Goal: Task Accomplishment & Management: Manage account settings

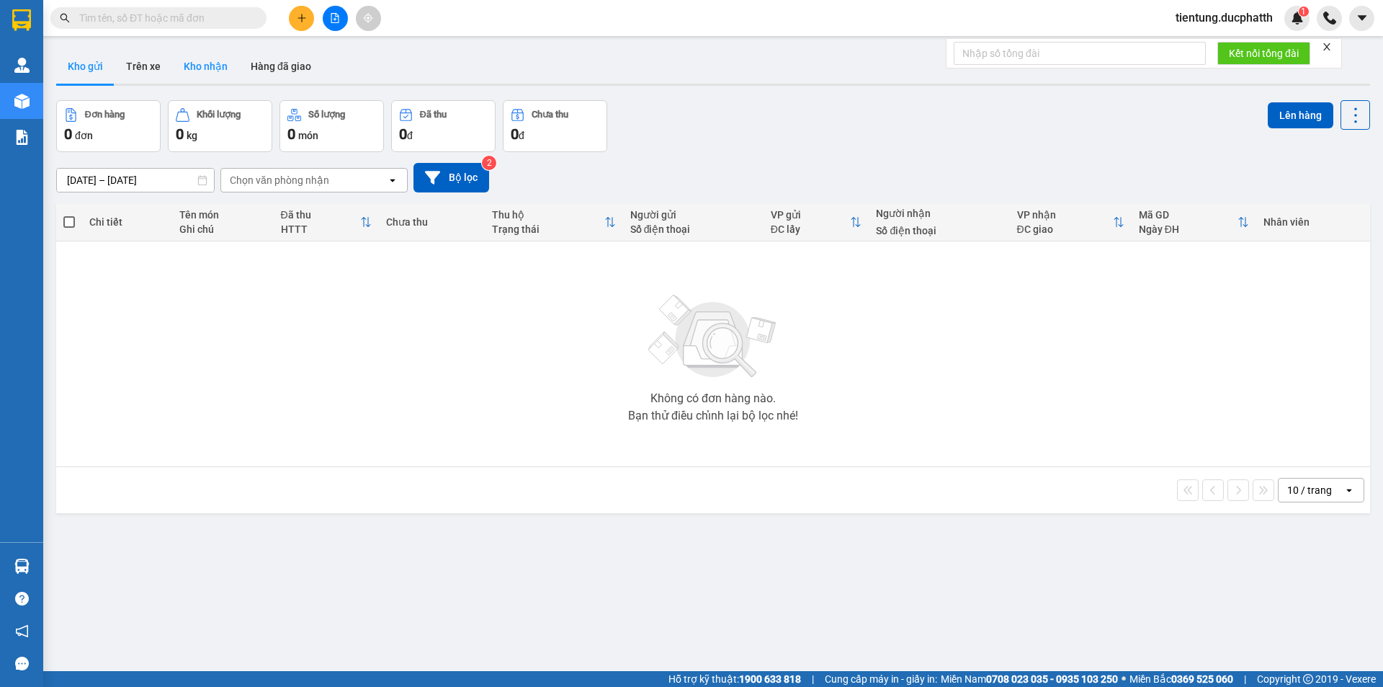
click at [196, 63] on button "Kho nhận" at bounding box center [205, 66] width 67 height 35
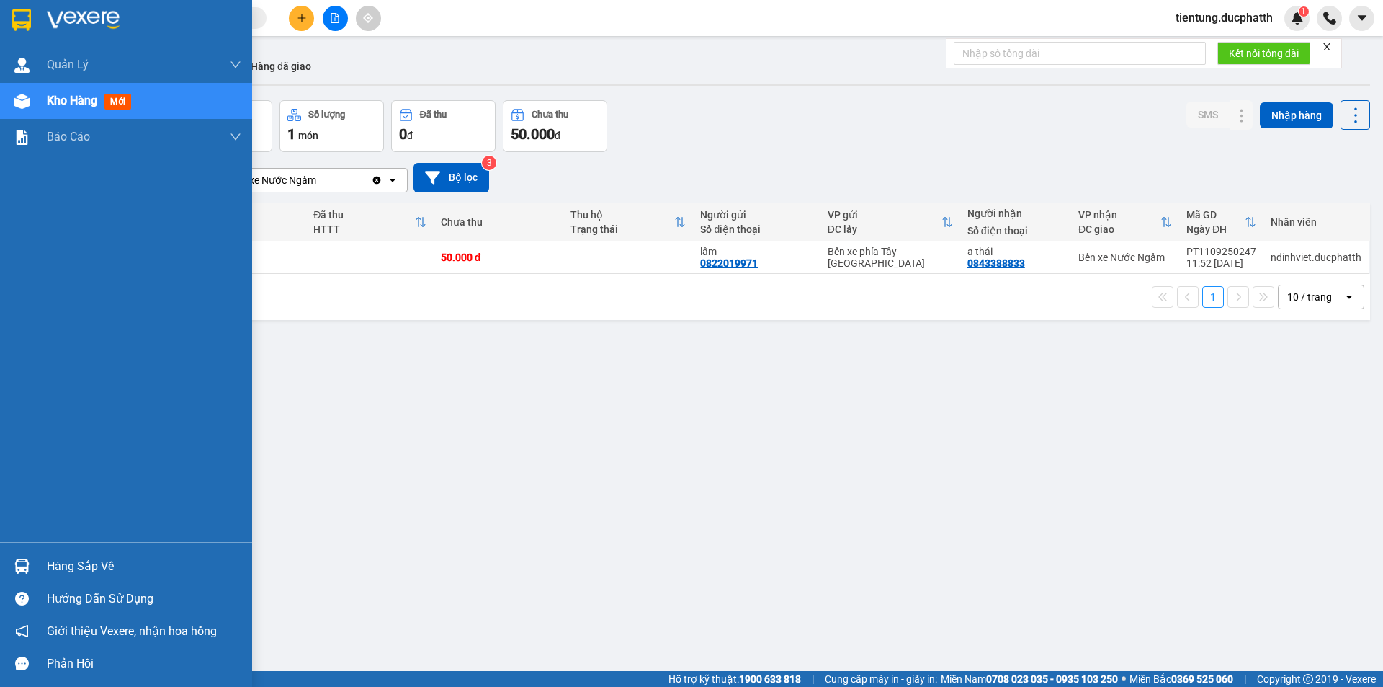
click at [68, 566] on div "Hàng sắp về" at bounding box center [144, 567] width 195 height 22
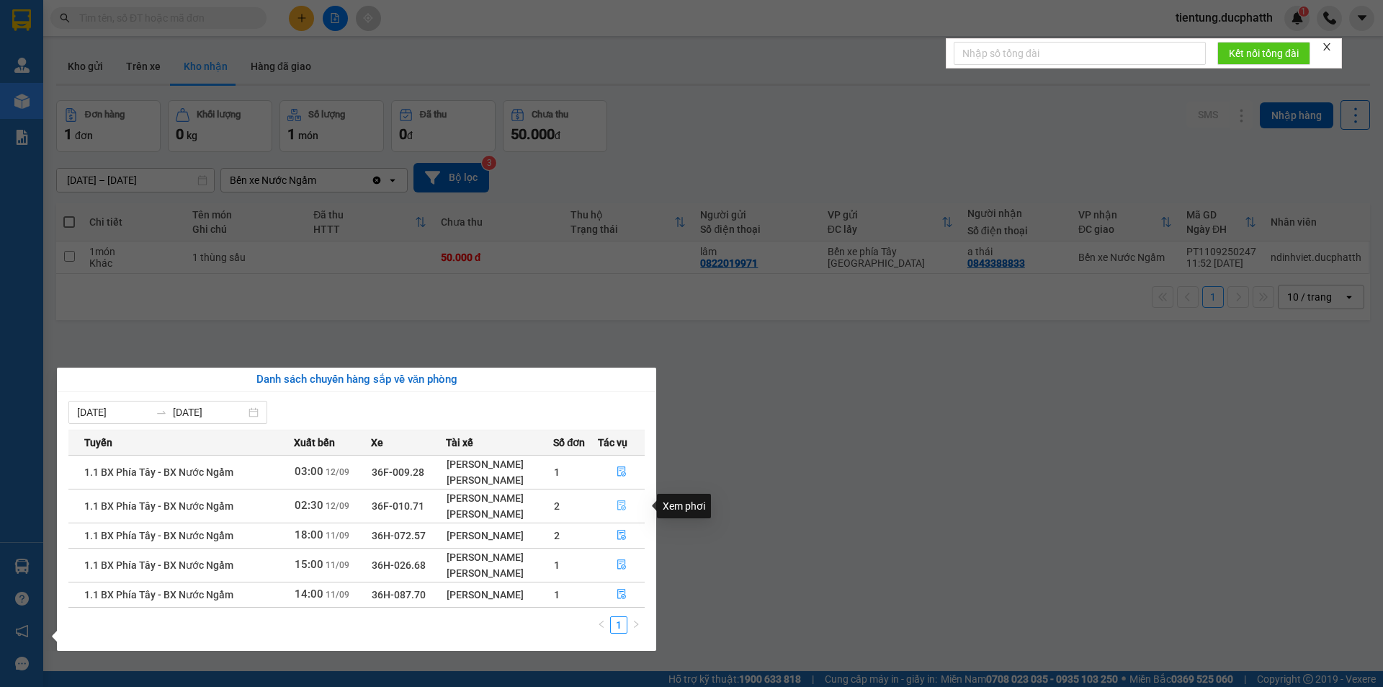
click at [617, 507] on icon "file-done" at bounding box center [622, 505] width 10 height 10
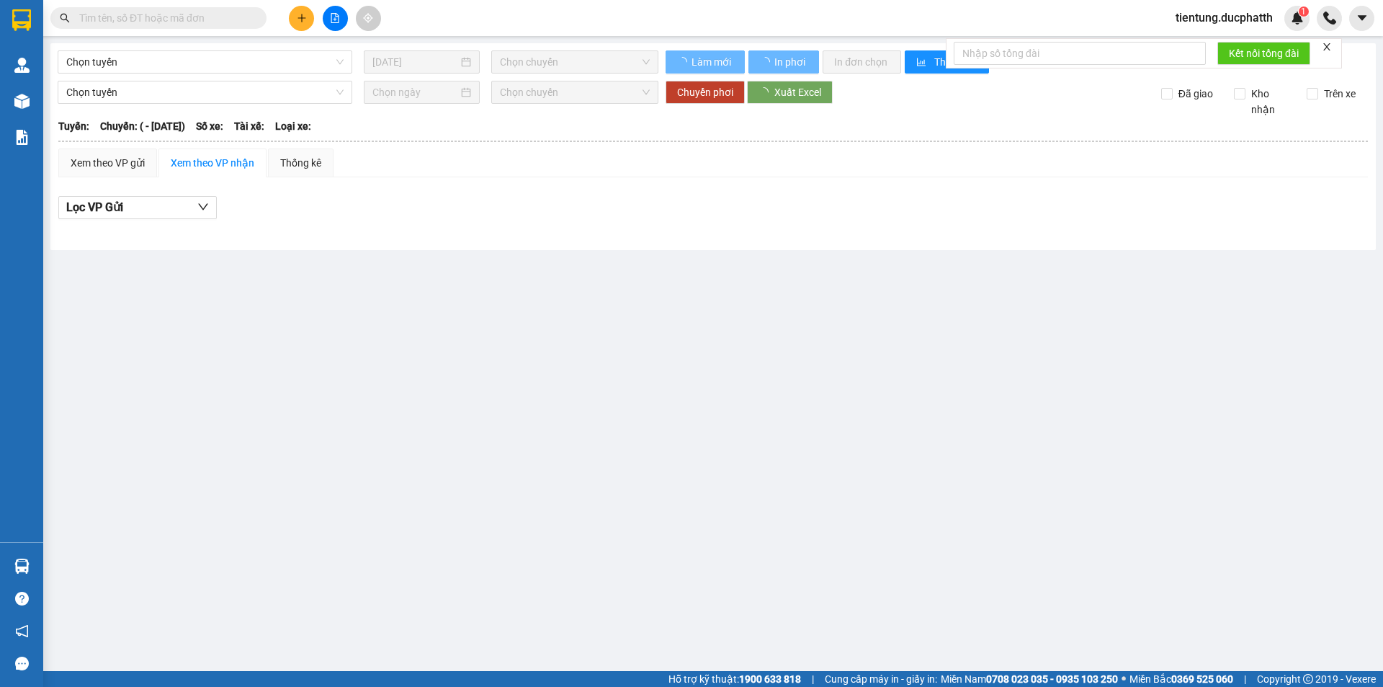
type input "[DATE]"
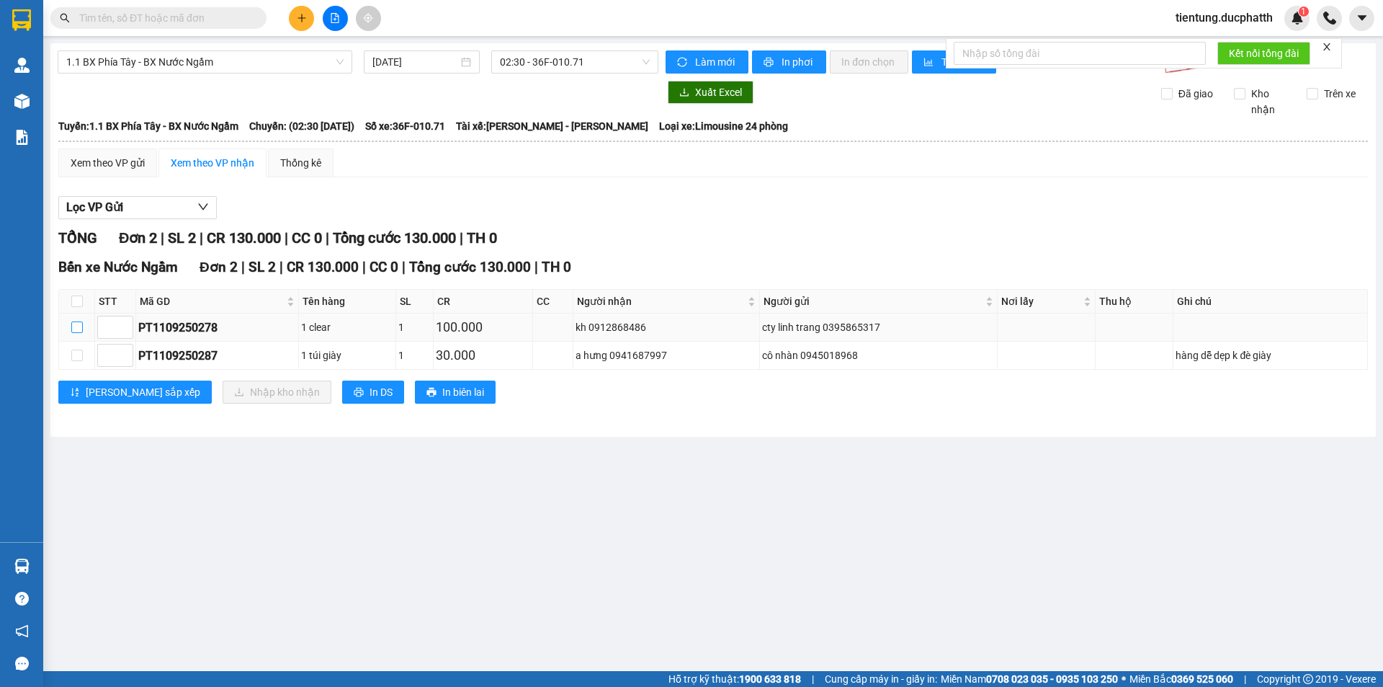
click at [78, 328] on input "checkbox" at bounding box center [77, 327] width 12 height 12
checkbox input "true"
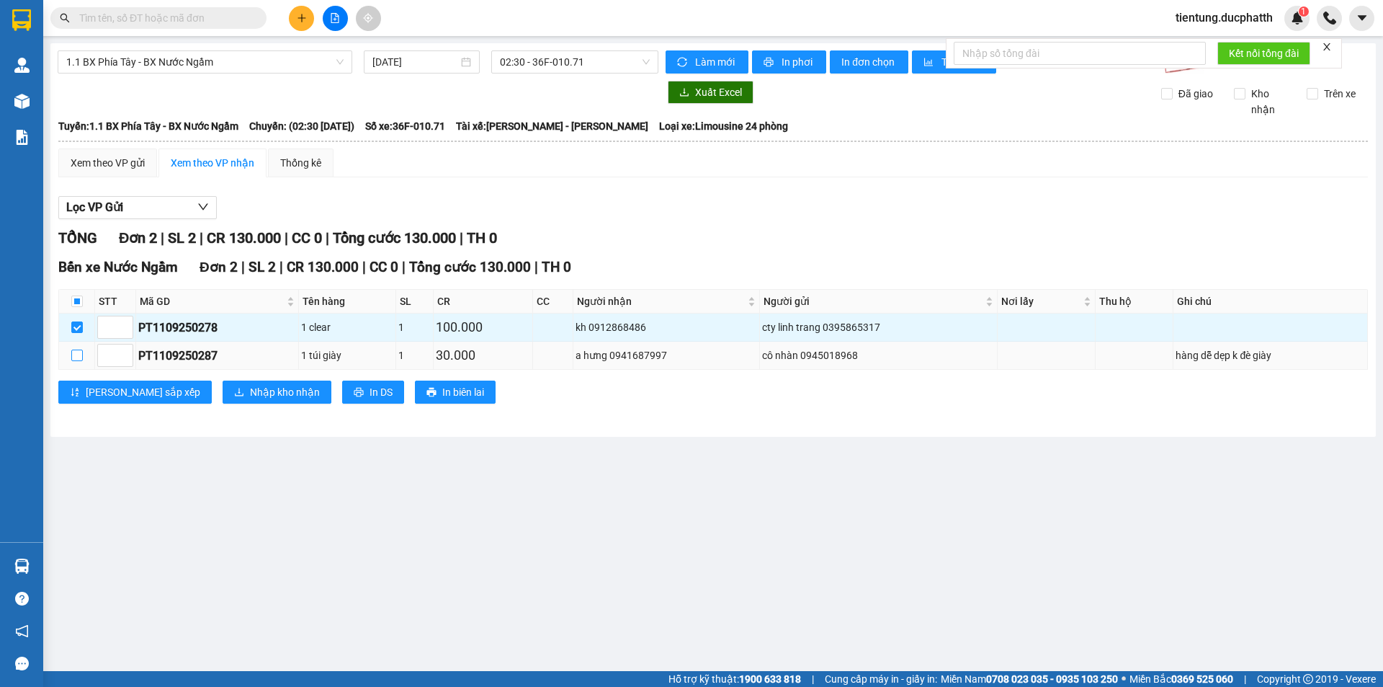
click at [81, 352] on input "checkbox" at bounding box center [77, 355] width 12 height 12
checkbox input "true"
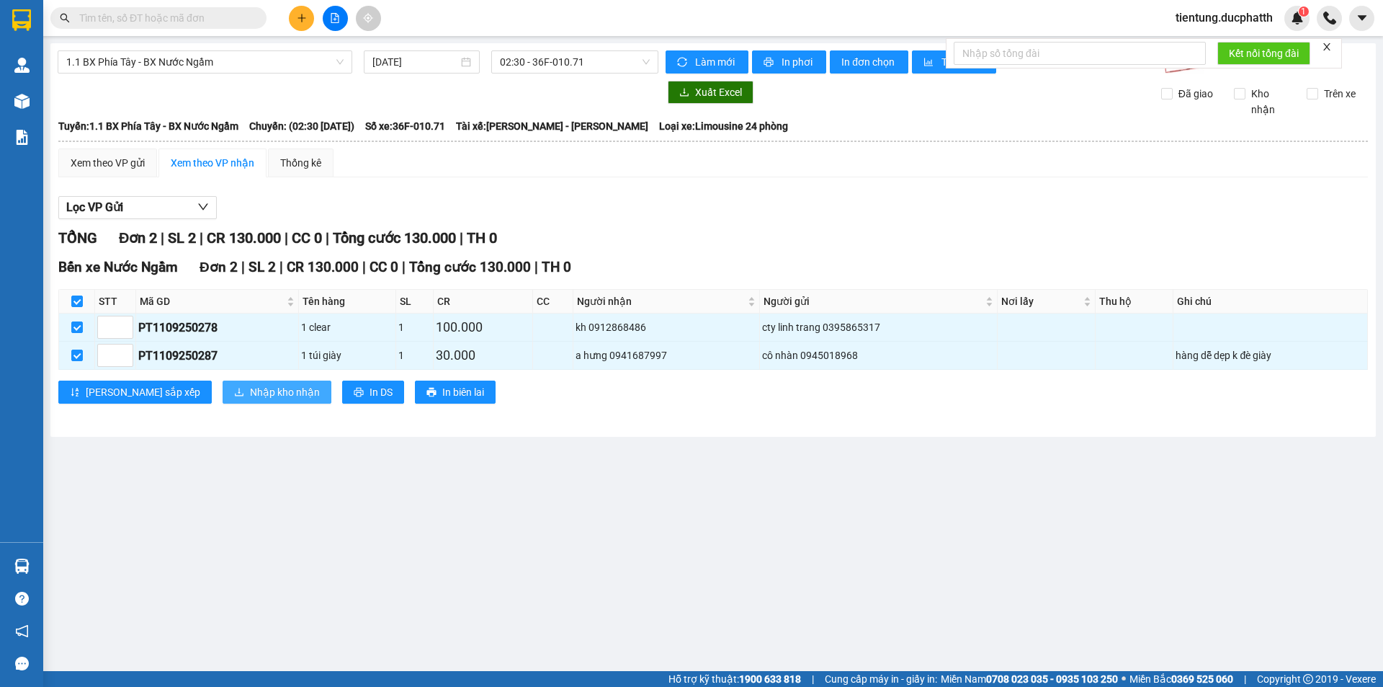
click at [250, 397] on span "Nhập kho nhận" at bounding box center [285, 392] width 70 height 16
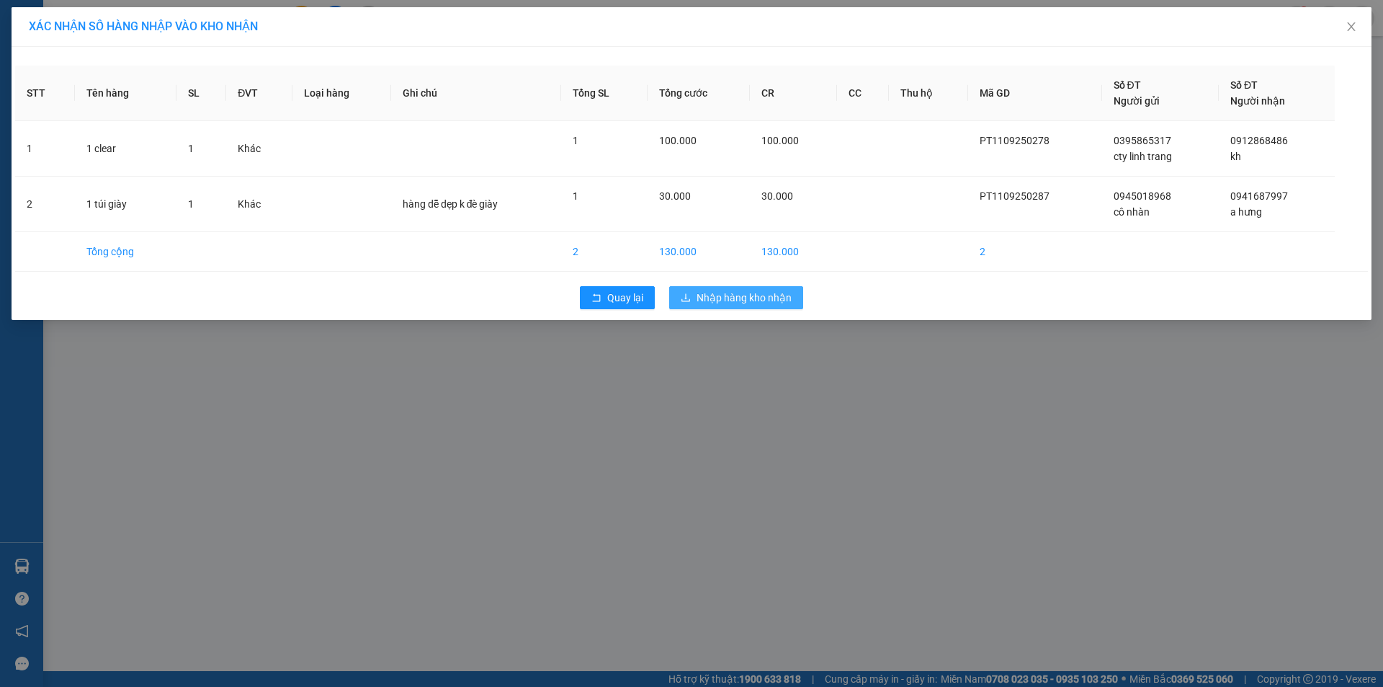
click at [711, 304] on span "Nhập hàng kho nhận" at bounding box center [744, 298] width 95 height 16
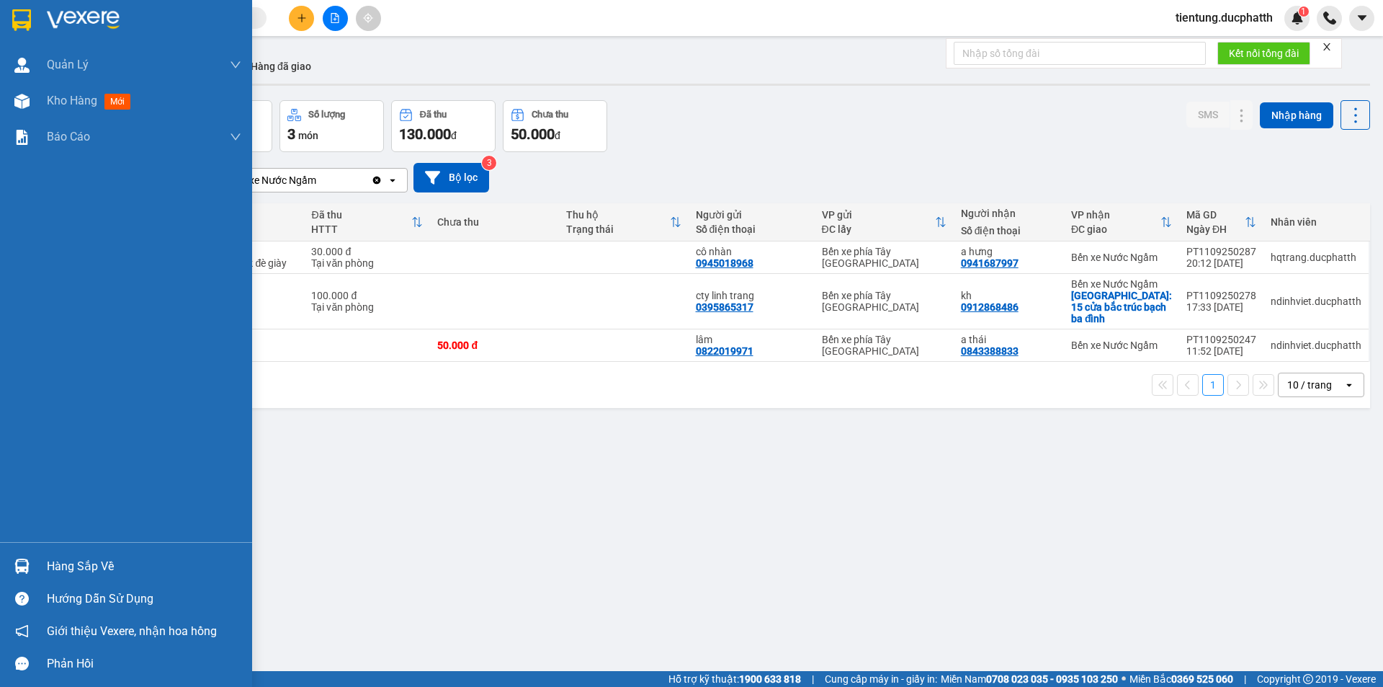
click at [64, 563] on div "Hàng sắp về" at bounding box center [144, 567] width 195 height 22
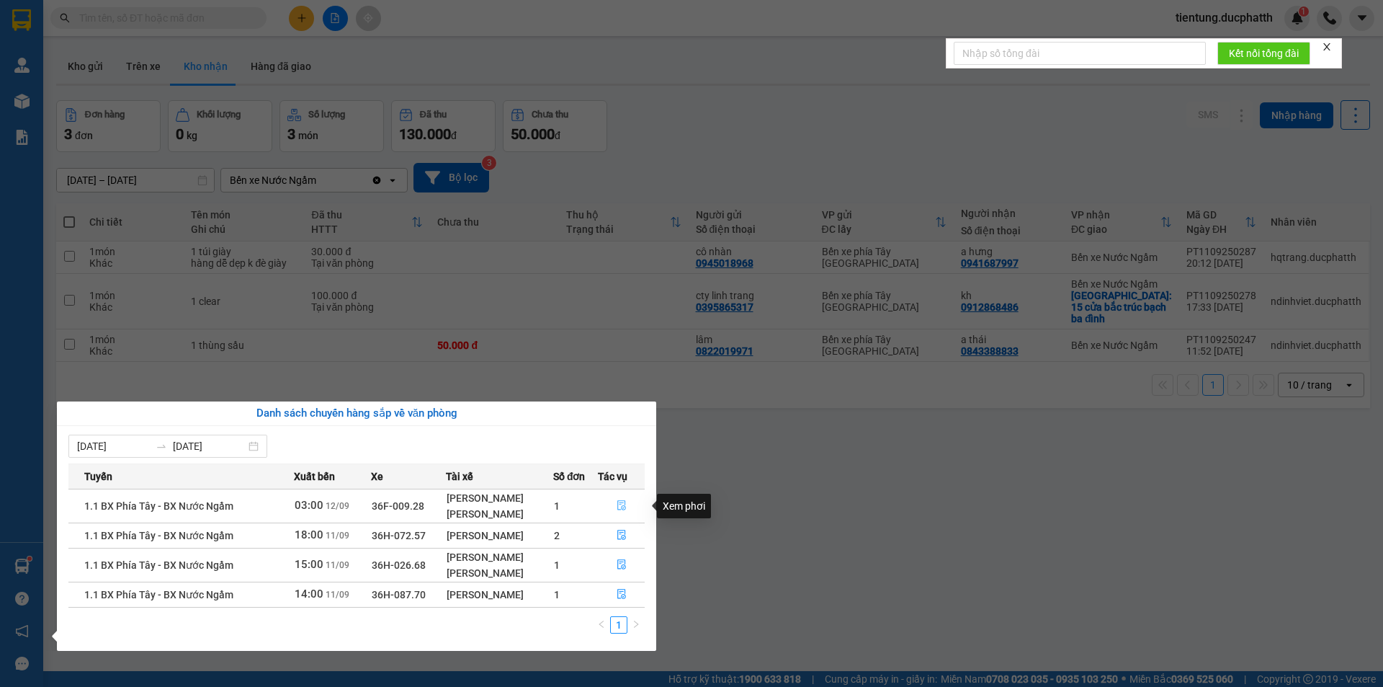
click at [618, 504] on icon "file-done" at bounding box center [622, 505] width 10 height 10
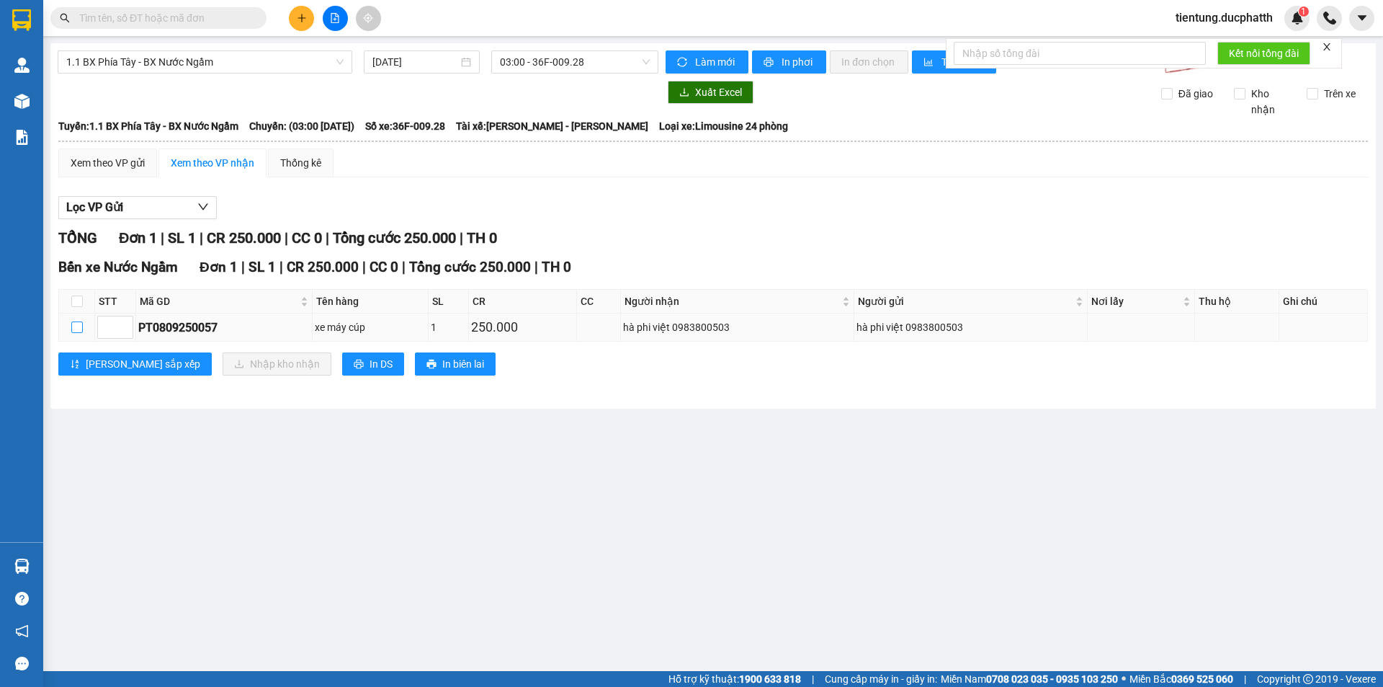
click at [72, 326] on input "checkbox" at bounding box center [77, 327] width 12 height 12
checkbox input "true"
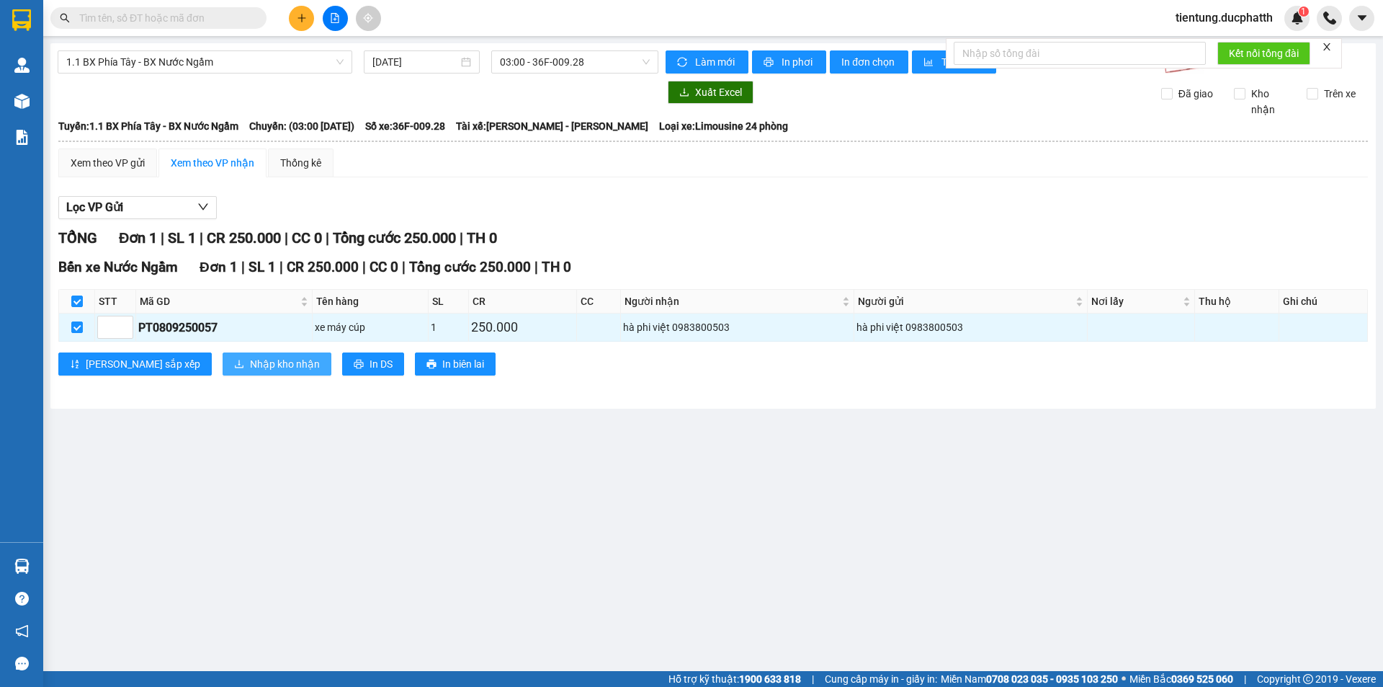
click at [265, 356] on button "Nhập kho nhận" at bounding box center [277, 363] width 109 height 23
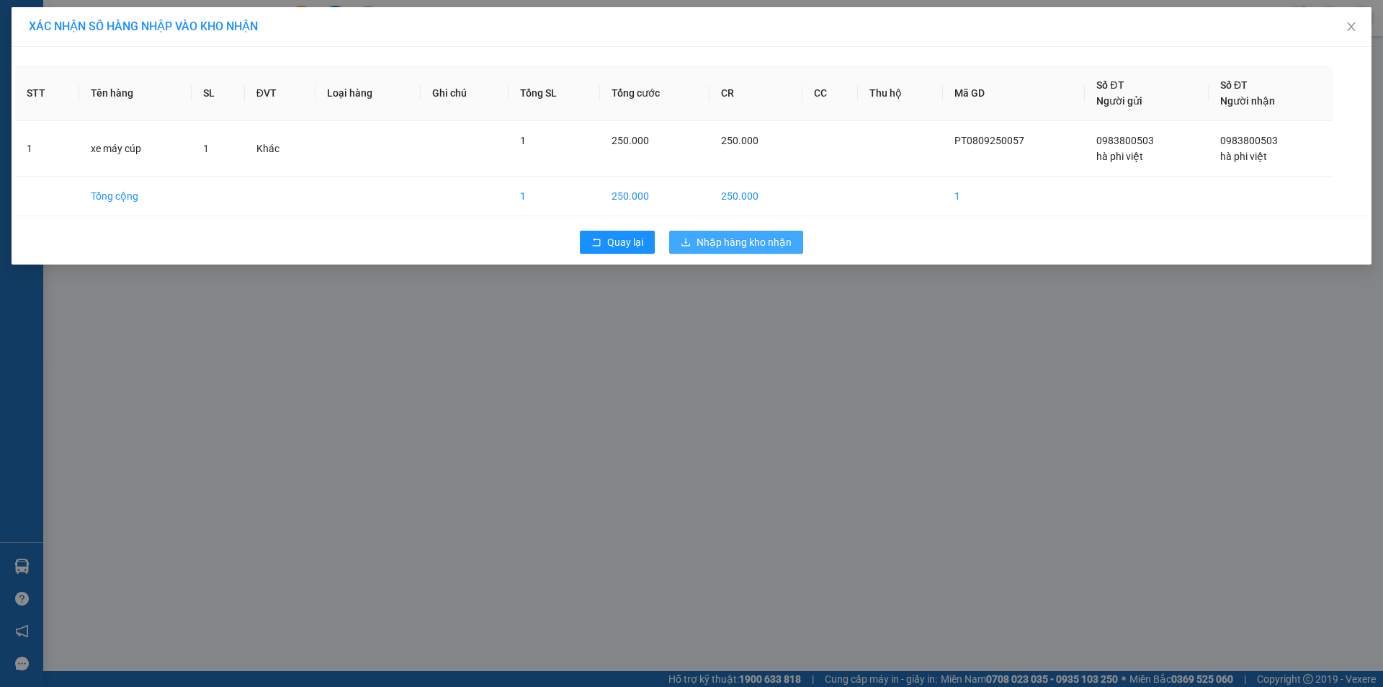
click at [705, 243] on span "Nhập hàng kho nhận" at bounding box center [744, 242] width 95 height 16
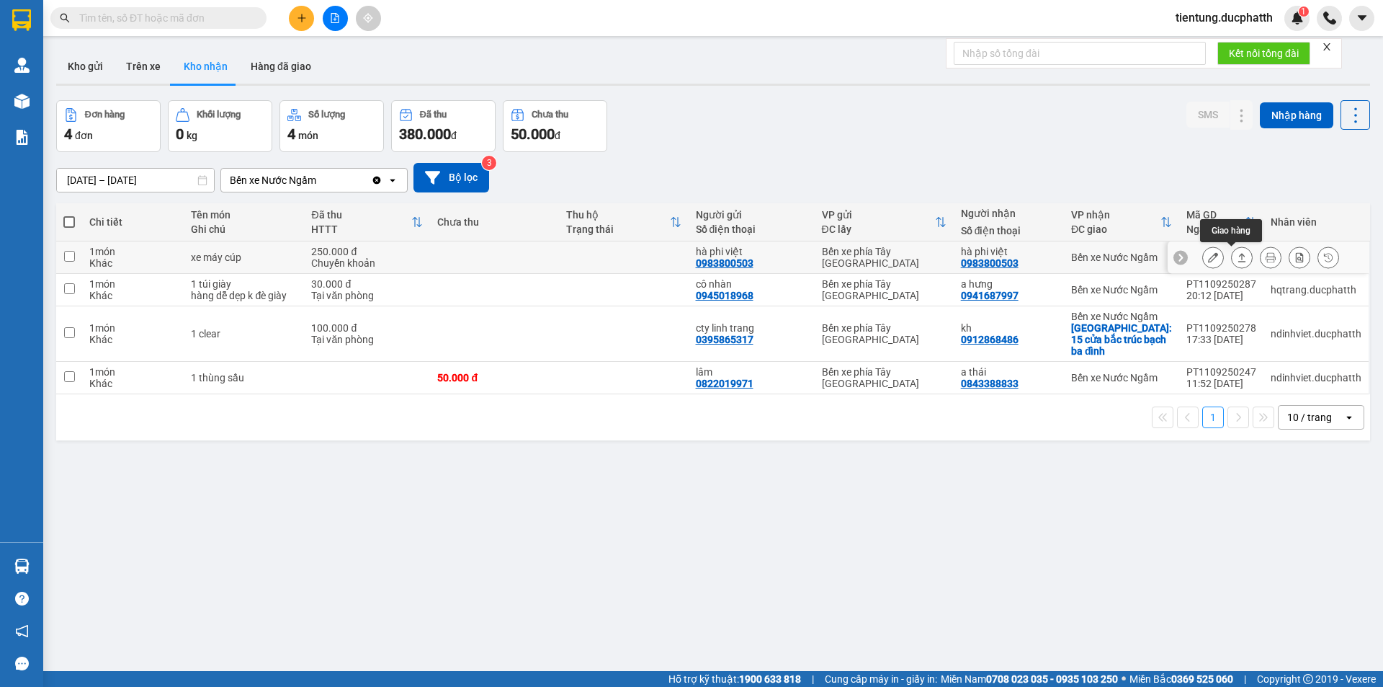
click at [1237, 253] on icon at bounding box center [1242, 257] width 10 height 10
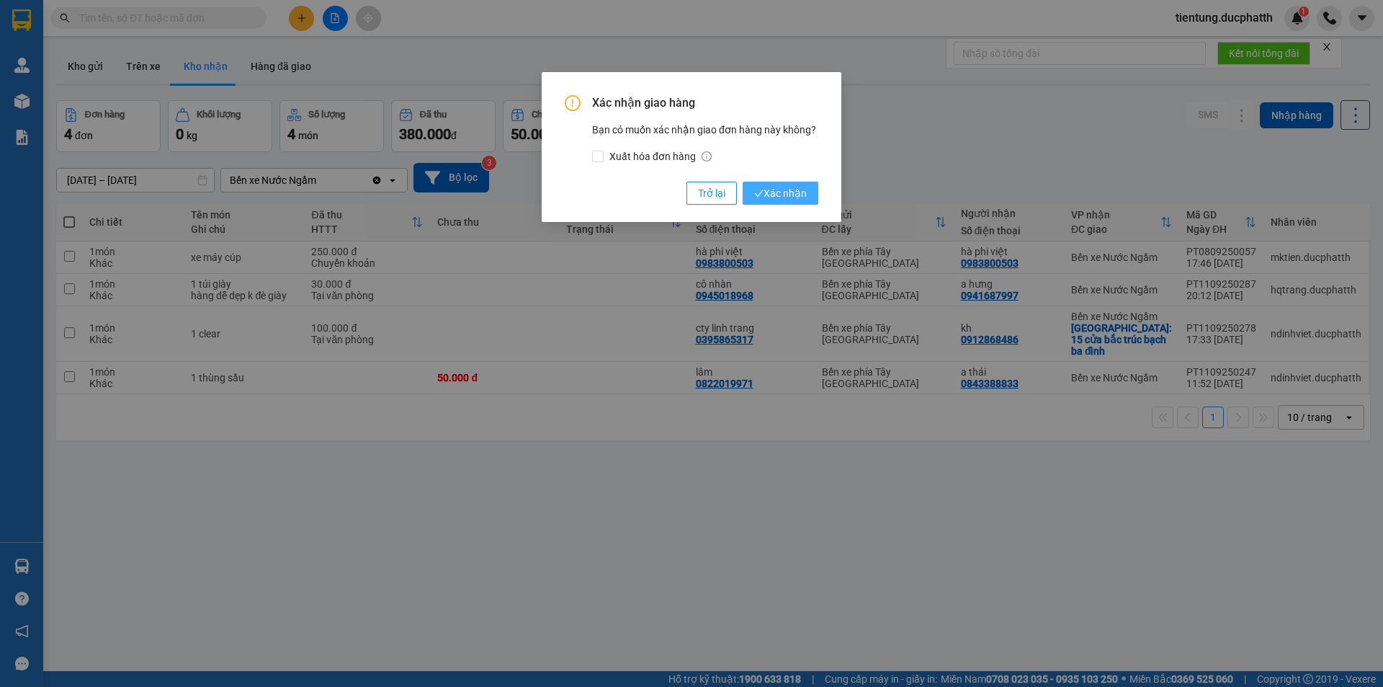
click at [786, 190] on span "Xác nhận" at bounding box center [780, 193] width 53 height 16
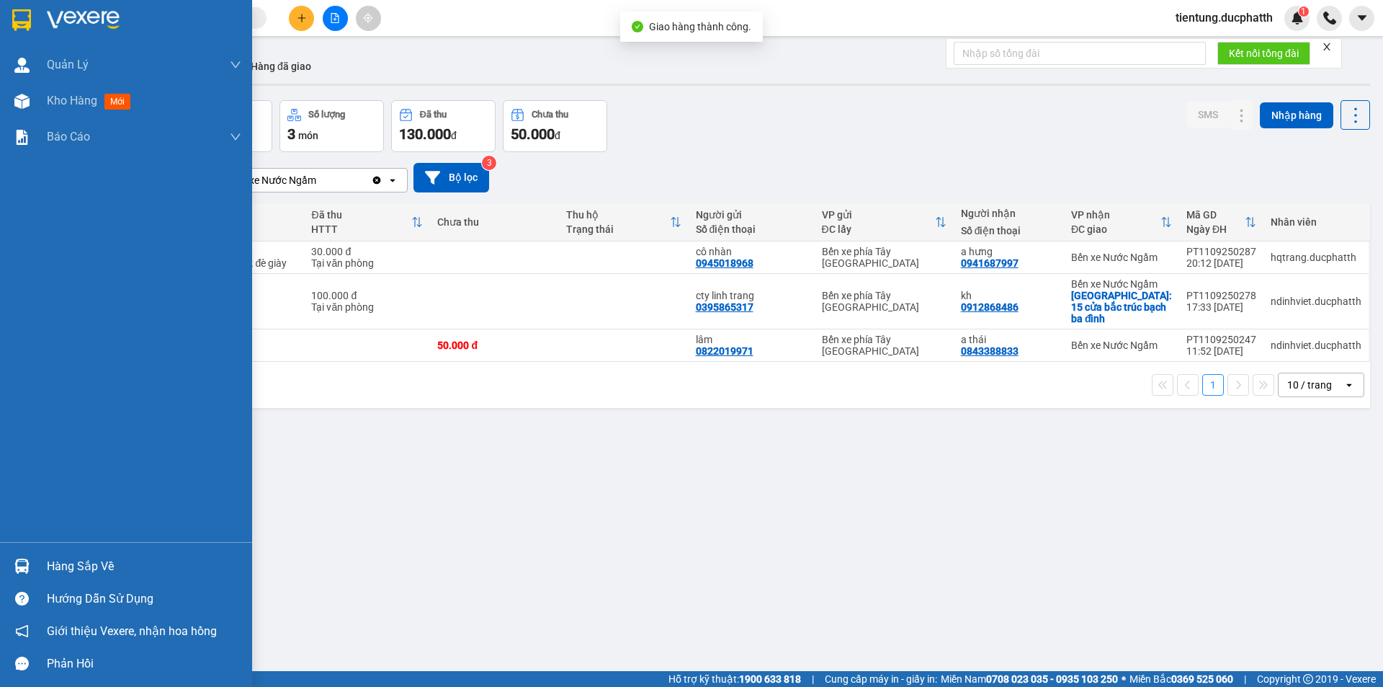
click at [58, 556] on div "Hàng sắp về" at bounding box center [144, 567] width 195 height 22
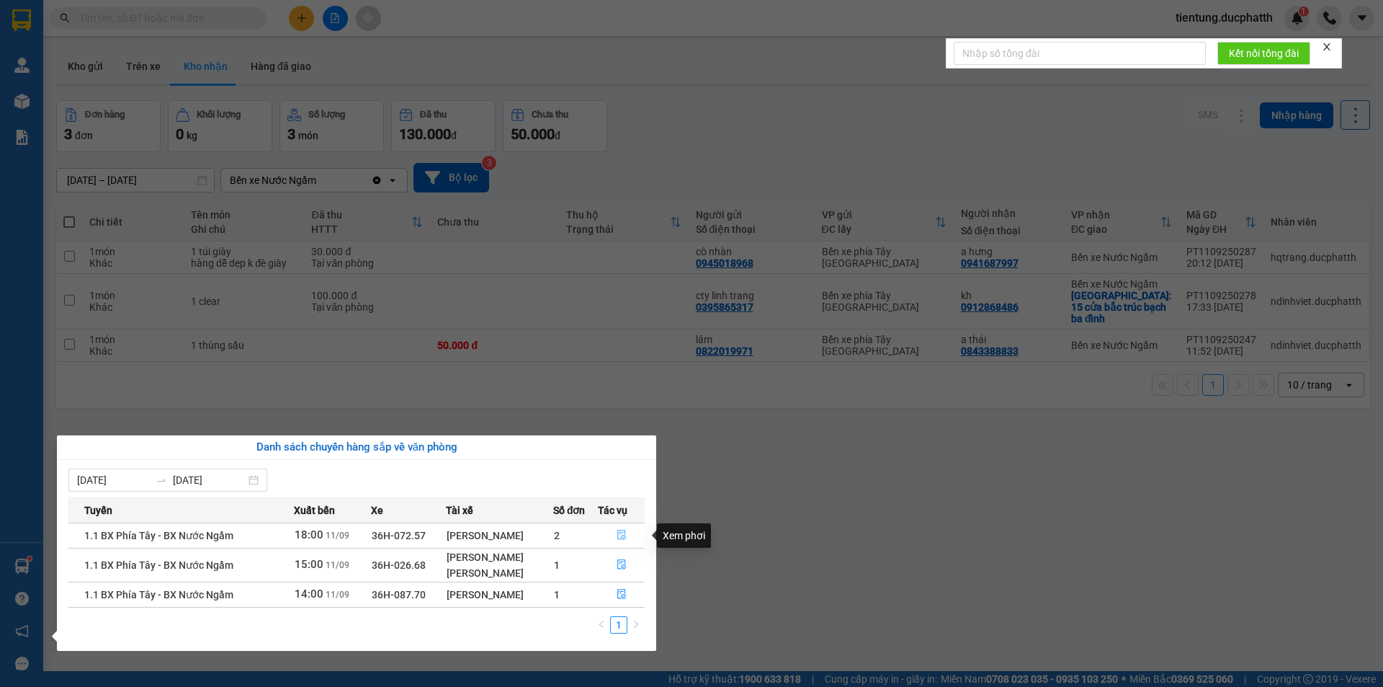
click at [626, 532] on icon "file-done" at bounding box center [622, 535] width 10 height 10
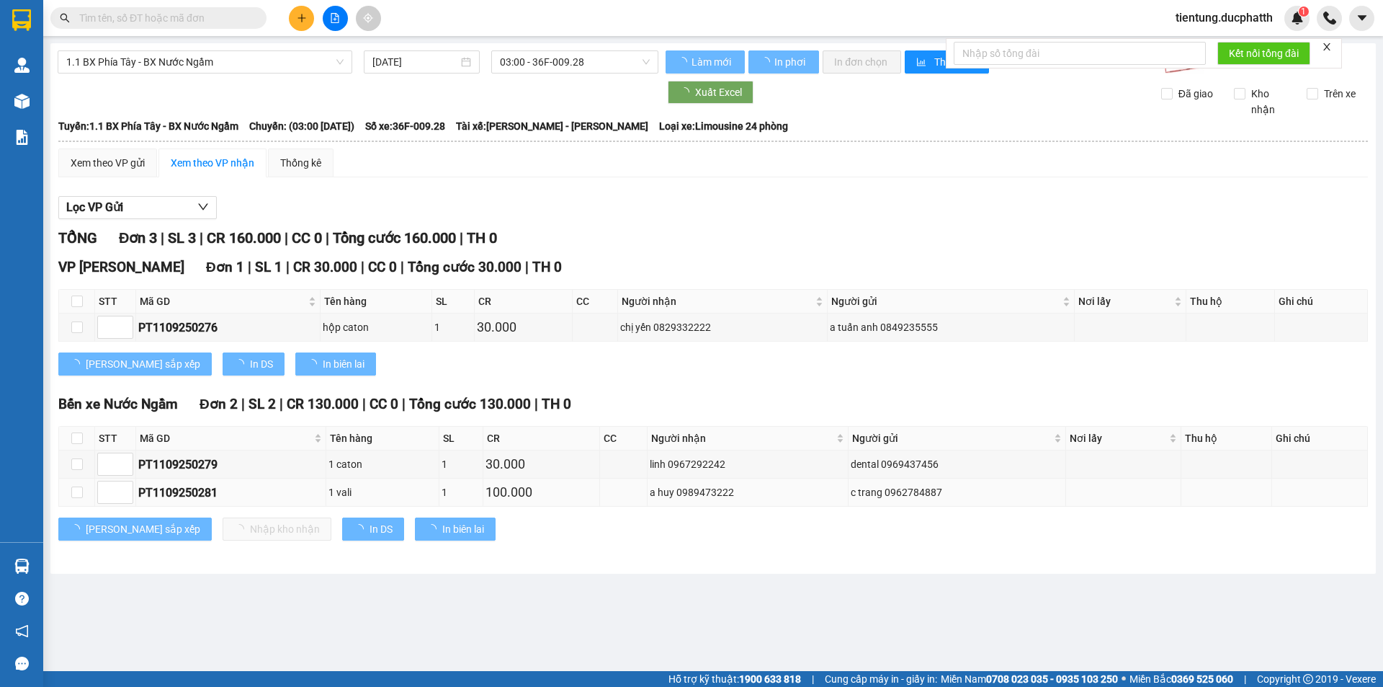
type input "[DATE]"
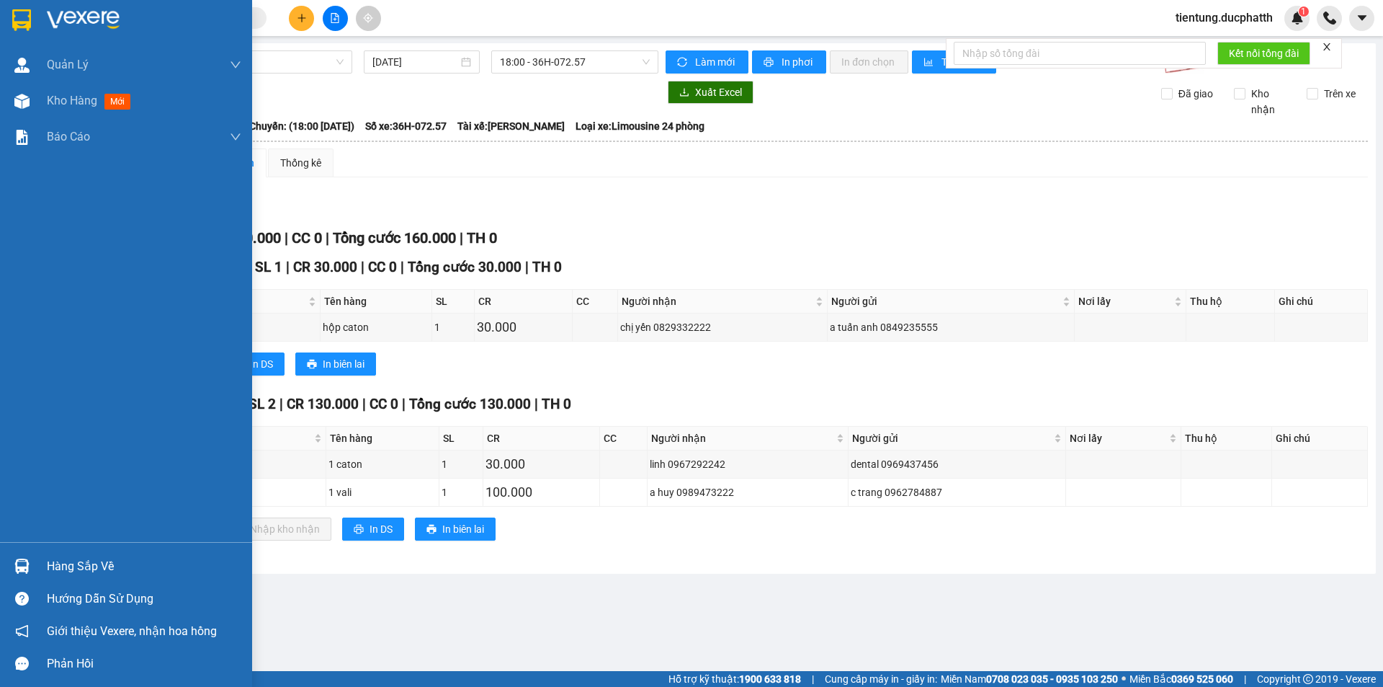
click at [61, 569] on div "Hàng sắp về" at bounding box center [144, 567] width 195 height 22
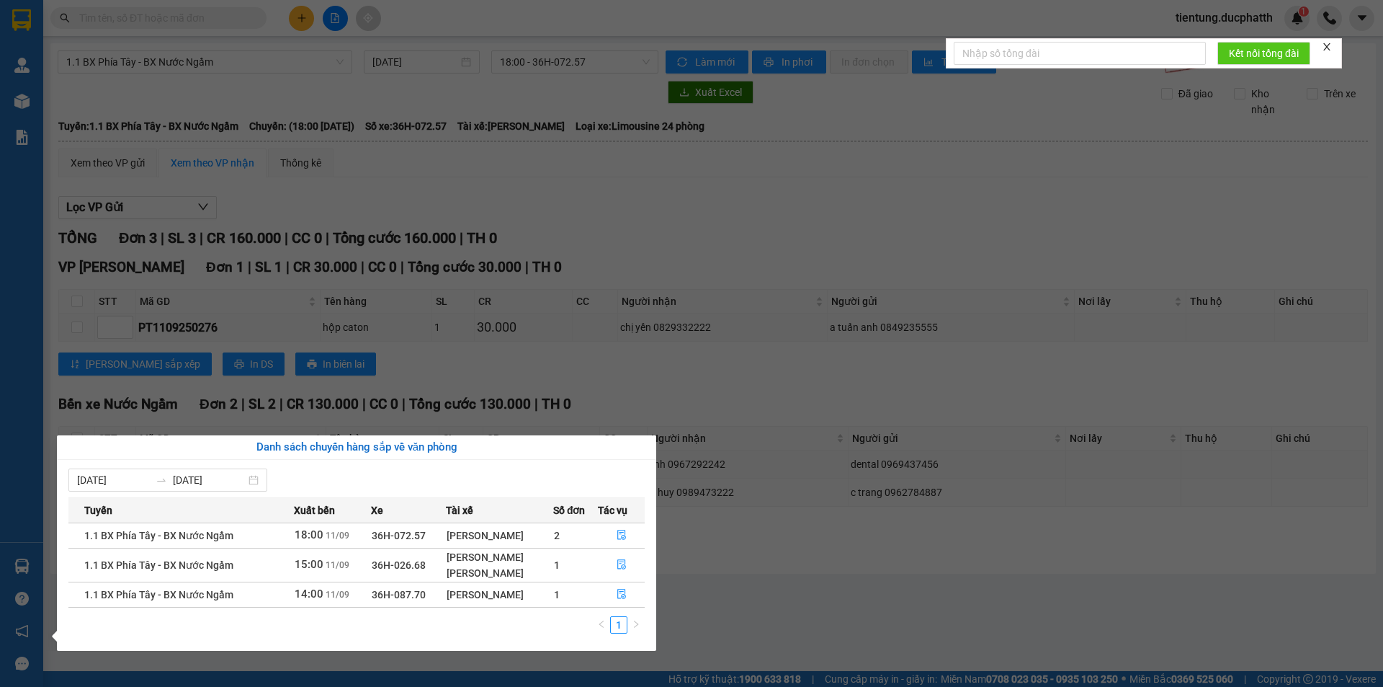
drag, startPoint x: 835, startPoint y: 570, endPoint x: 644, endPoint y: 491, distance: 206.5
click at [826, 563] on section "Kết quả tìm kiếm ( 0 ) Bộ lọc No Data tientung.ducphatth 1 Quản [PERSON_NAME] l…" at bounding box center [691, 343] width 1383 height 687
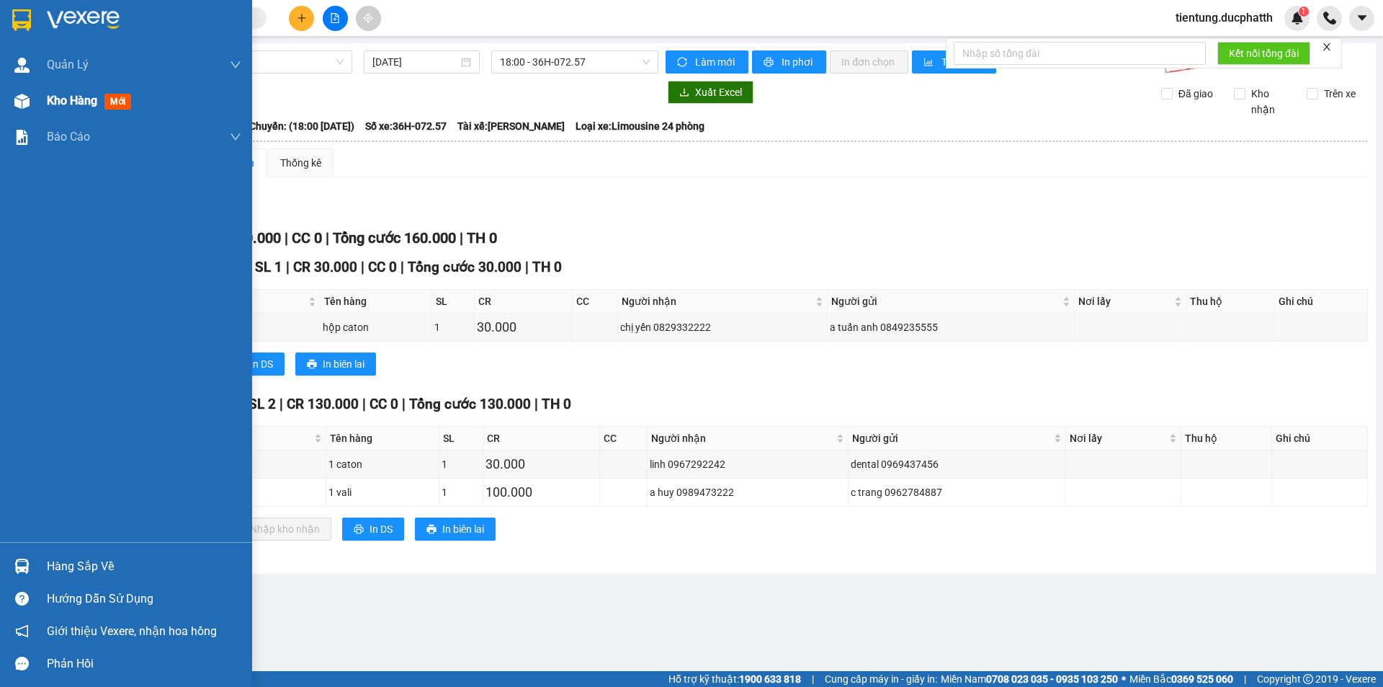
click at [82, 104] on span "Kho hàng" at bounding box center [72, 101] width 50 height 14
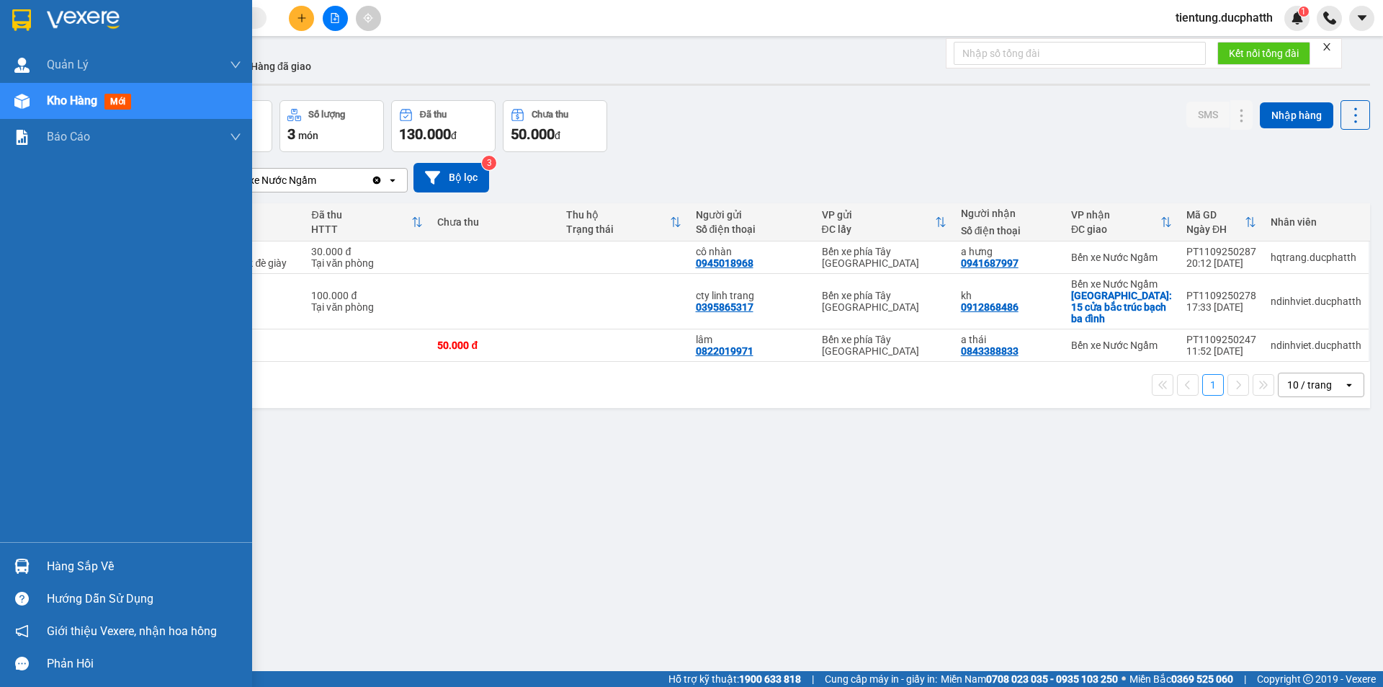
click at [63, 566] on div "Hàng sắp về" at bounding box center [144, 567] width 195 height 22
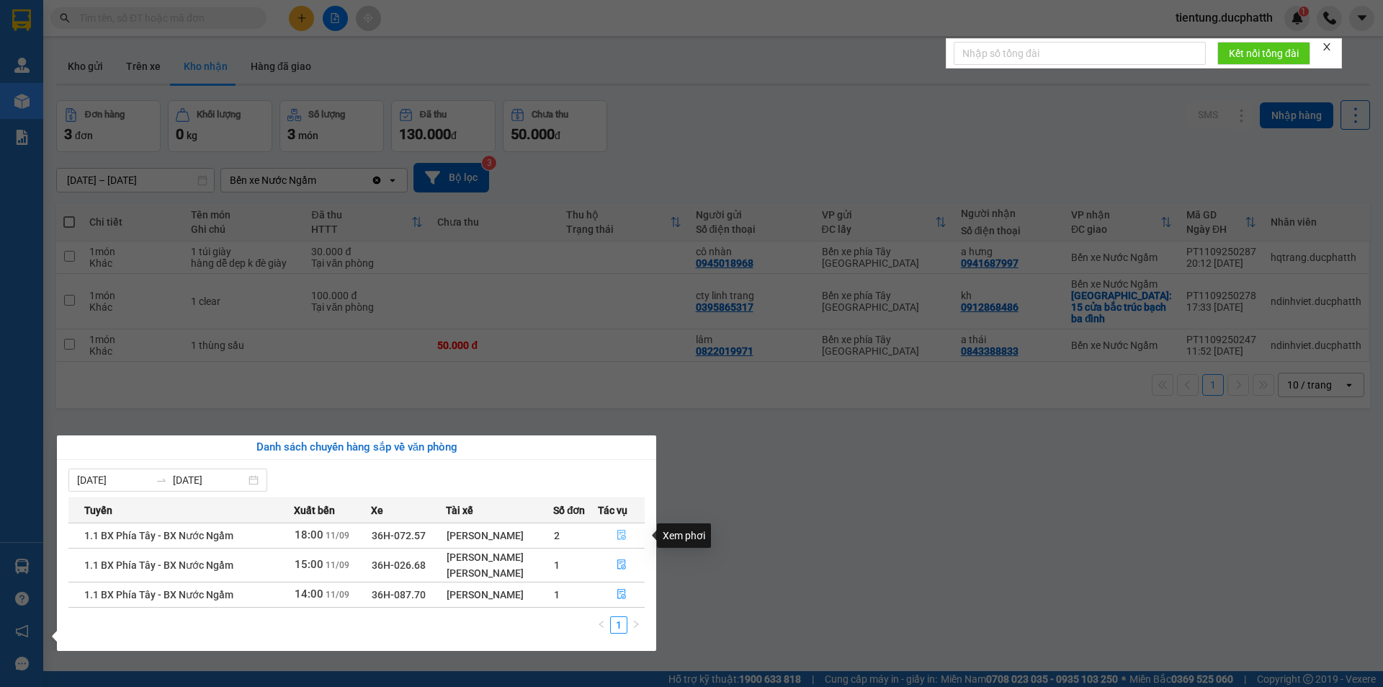
click at [618, 532] on icon "file-done" at bounding box center [621, 535] width 9 height 10
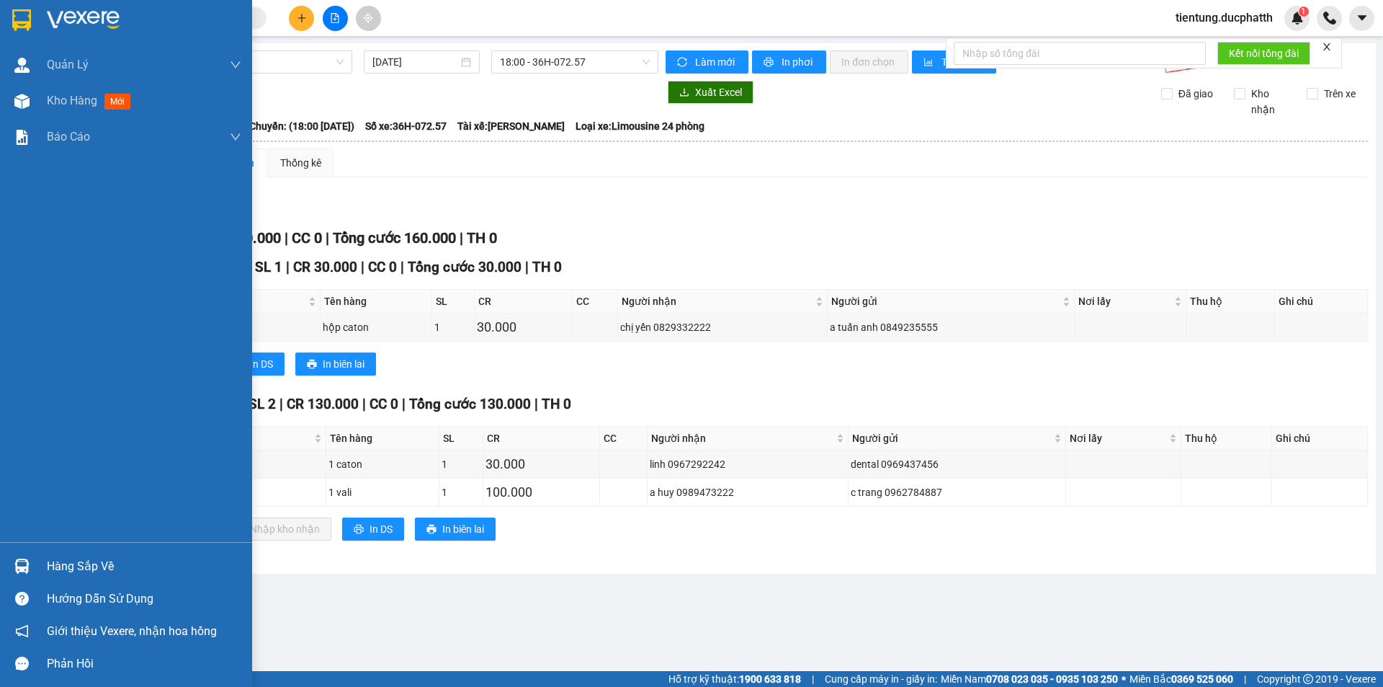
click at [74, 566] on div "Hàng sắp về" at bounding box center [144, 567] width 195 height 22
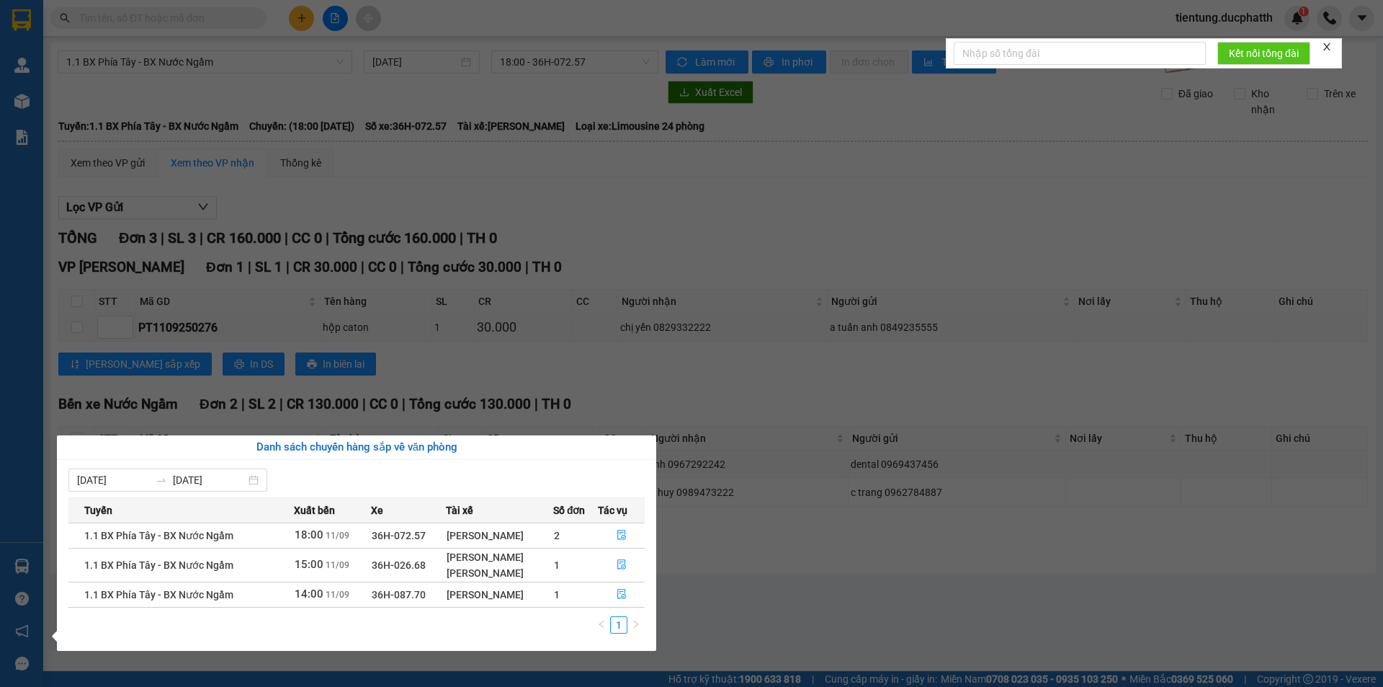
click at [882, 634] on section "Kết quả tìm kiếm ( 0 ) Bộ lọc No Data tientung.ducphatth 1 Quản [PERSON_NAME] l…" at bounding box center [691, 343] width 1383 height 687
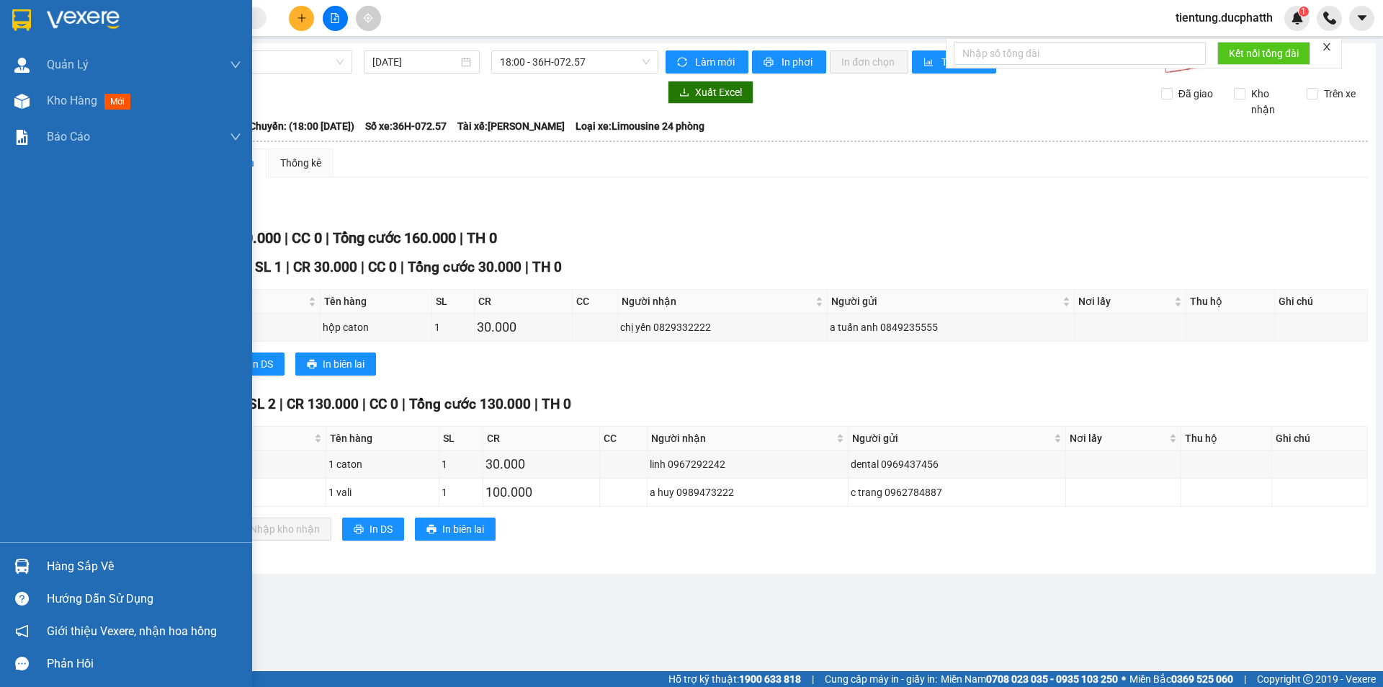
click at [129, 560] on div "Hàng sắp về" at bounding box center [144, 567] width 195 height 22
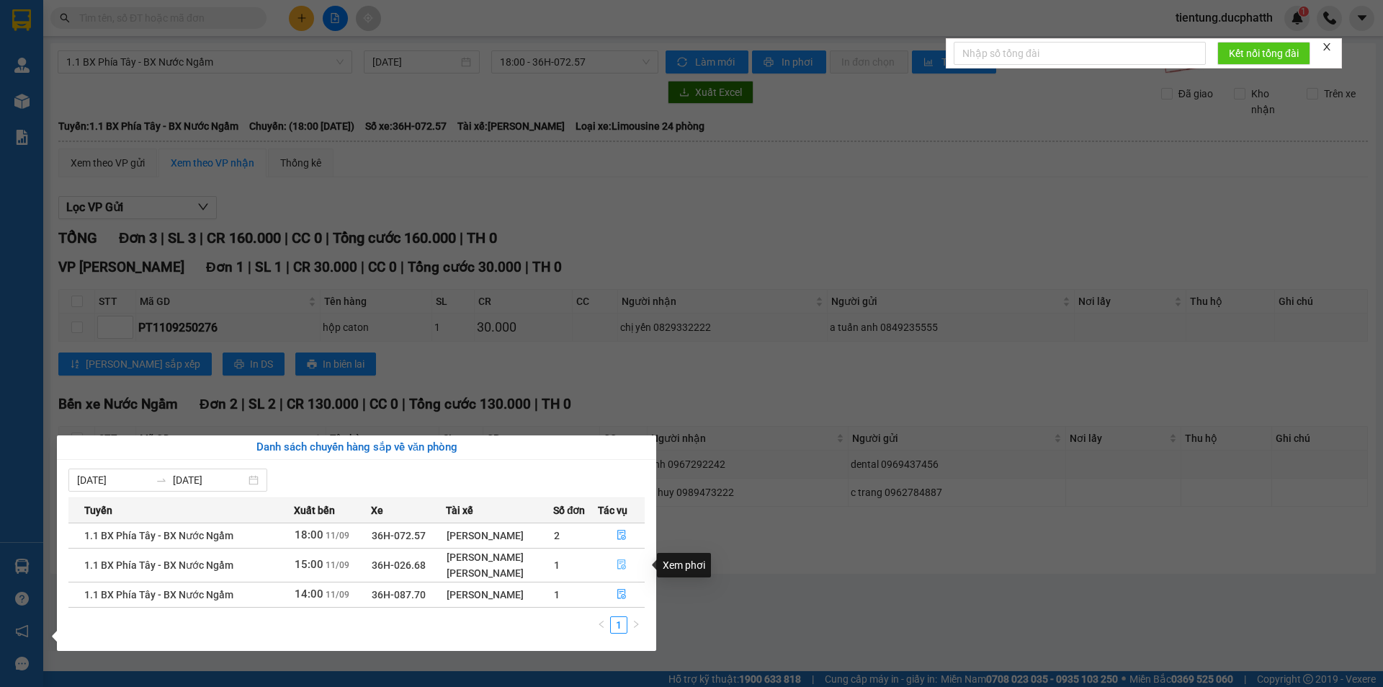
click at [623, 561] on icon "file-done" at bounding box center [622, 564] width 10 height 10
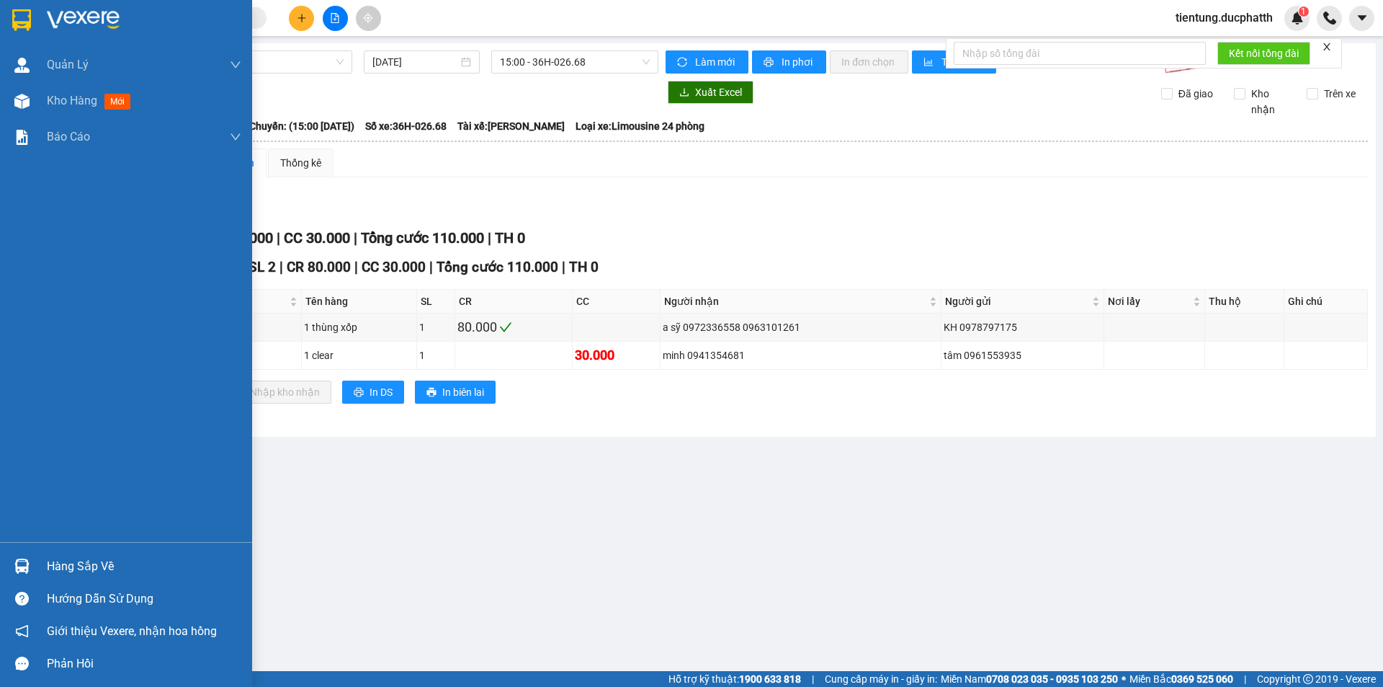
click at [65, 559] on div "Hàng sắp về" at bounding box center [144, 567] width 195 height 22
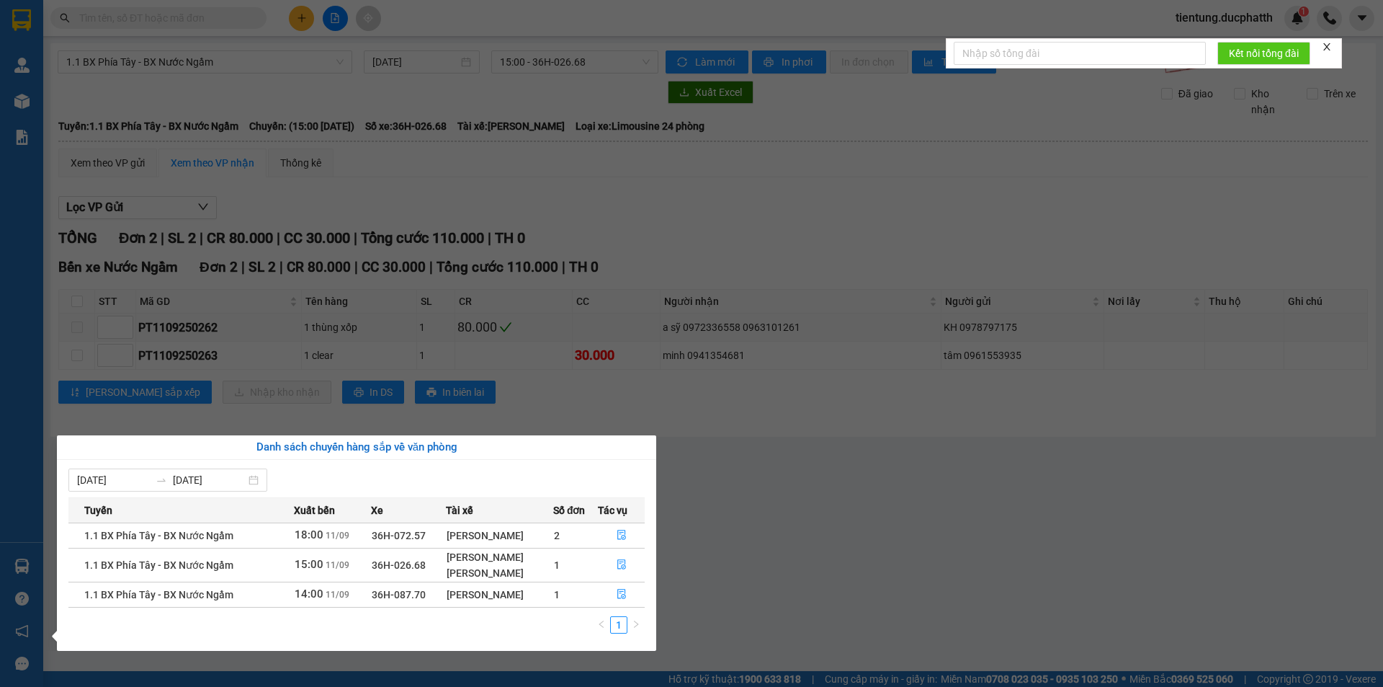
click at [169, 592] on span "1.1 BX Phía Tây - BX Nước Ngầm" at bounding box center [158, 595] width 149 height 12
click at [617, 592] on icon "file-done" at bounding box center [622, 594] width 10 height 10
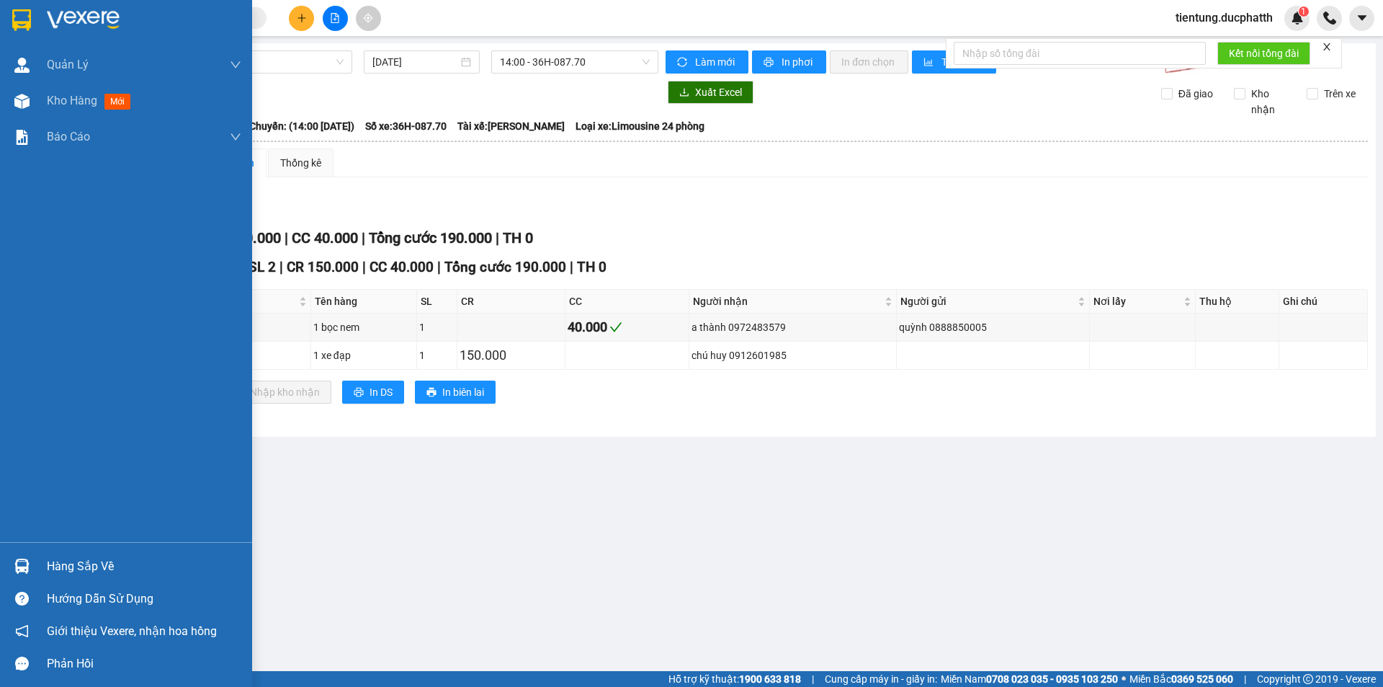
click at [90, 571] on div "Hàng sắp về" at bounding box center [144, 567] width 195 height 22
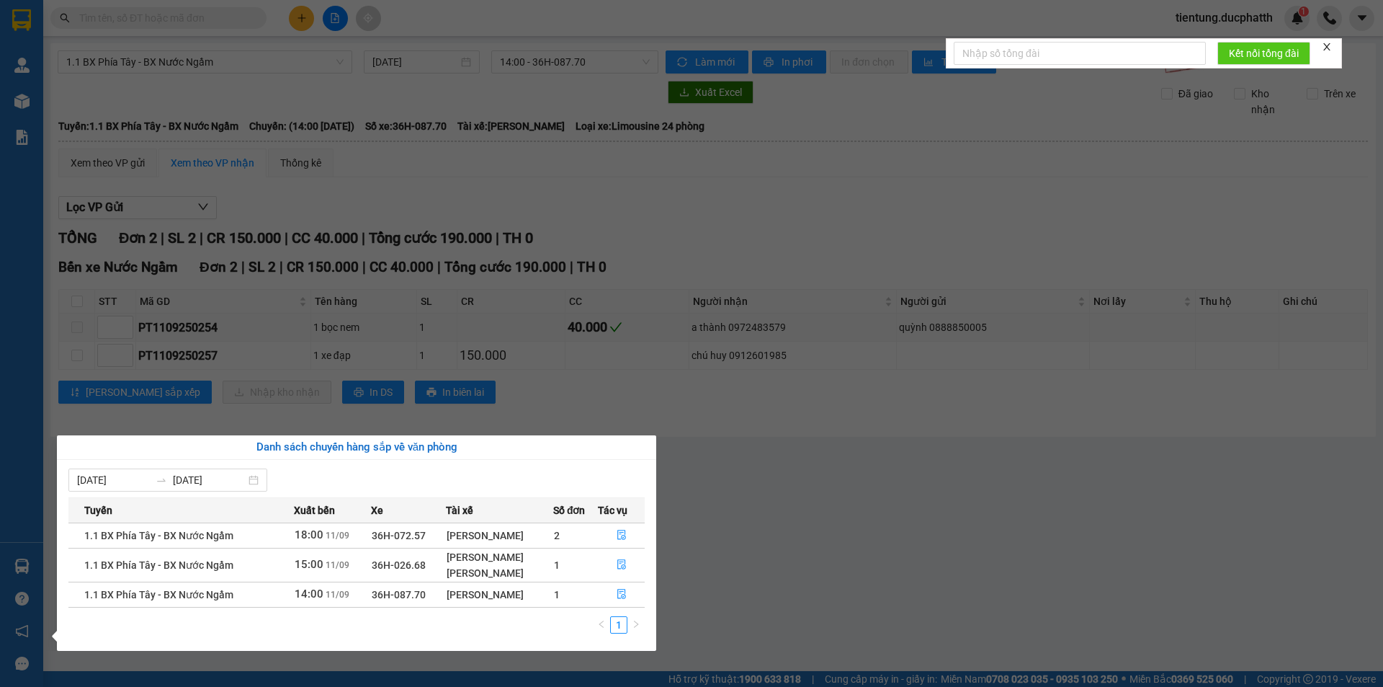
click at [726, 527] on section "Kết quả tìm kiếm ( 0 ) Bộ lọc No Data tientung.ducphatth 1 Quản [PERSON_NAME] l…" at bounding box center [691, 343] width 1383 height 687
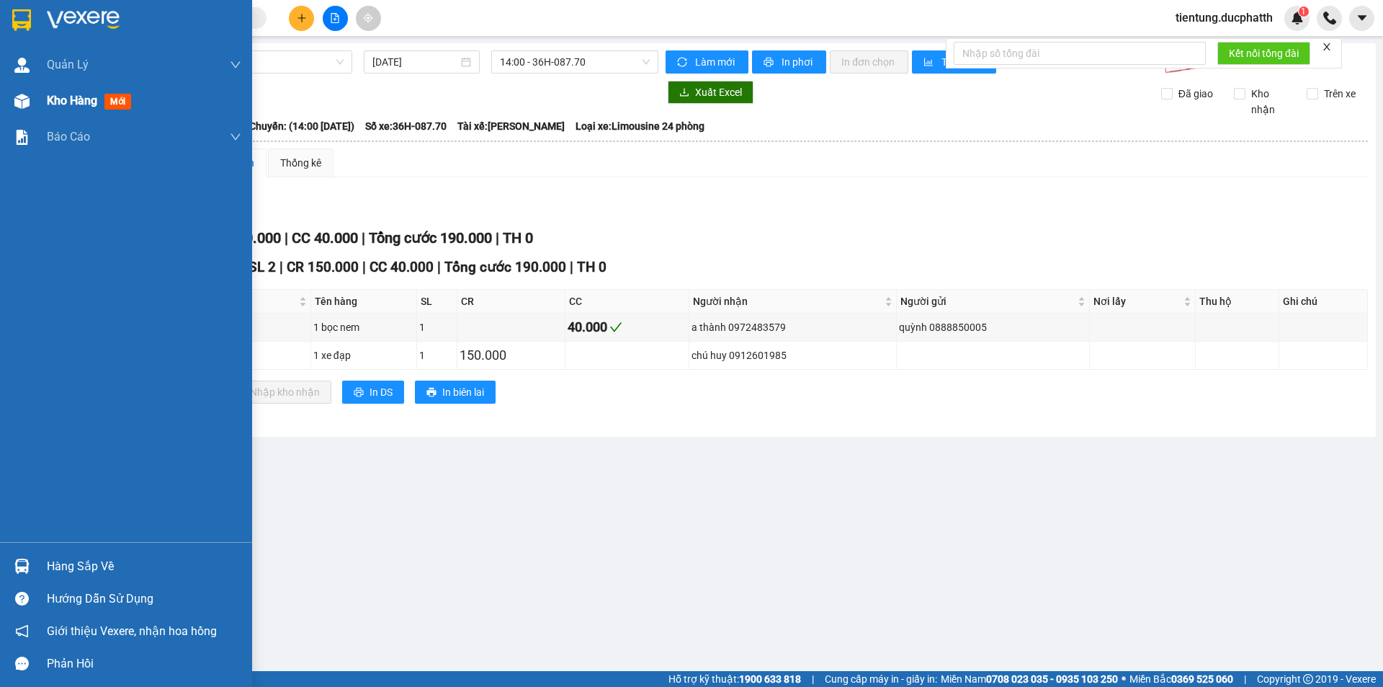
click at [63, 109] on div "Kho hàng mới" at bounding box center [92, 101] width 90 height 18
